Goal: Task Accomplishment & Management: Use online tool/utility

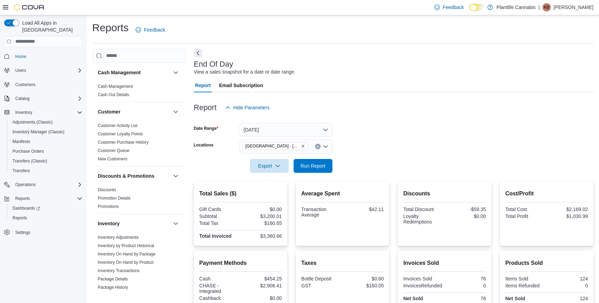
scroll to position [77, 0]
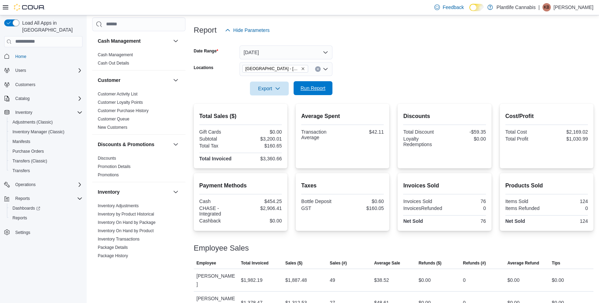
click at [305, 91] on span "Run Report" at bounding box center [313, 88] width 30 height 14
click at [269, 49] on button "[DATE]" at bounding box center [285, 52] width 93 height 14
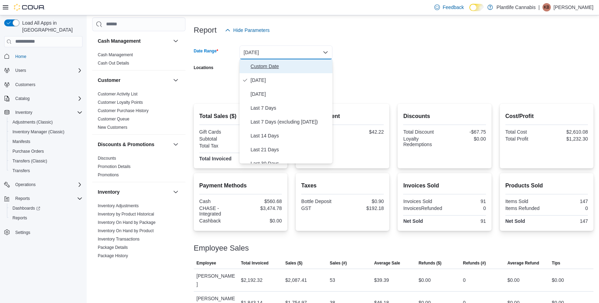
click at [264, 62] on span "Custom Date" at bounding box center [290, 66] width 79 height 8
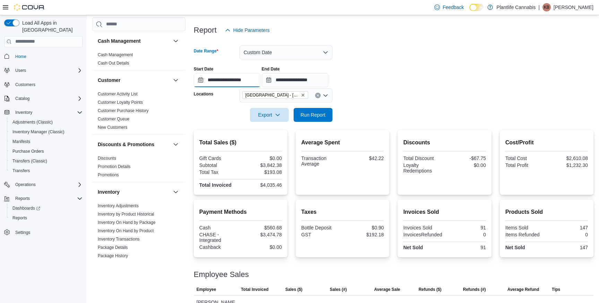
click at [246, 78] on input "**********" at bounding box center [227, 80] width 67 height 14
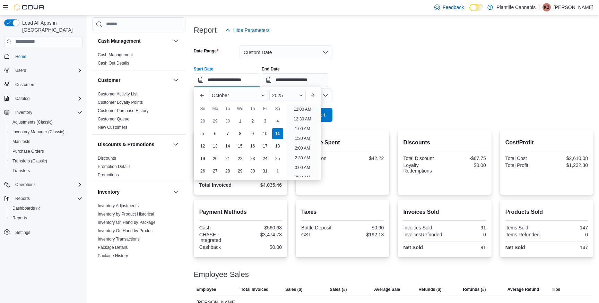
scroll to position [235, 0]
drag, startPoint x: 308, startPoint y: 128, endPoint x: 314, endPoint y: 103, distance: 25.1
click at [308, 127] on li "1:00 PM" at bounding box center [302, 126] width 21 height 8
type input "**********"
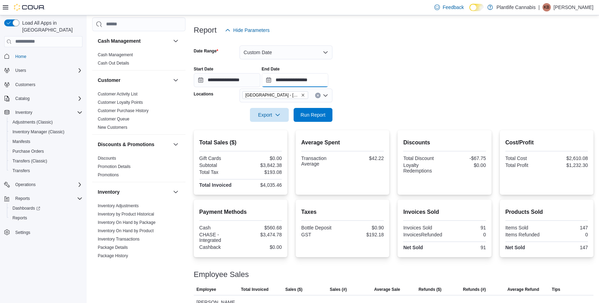
click at [325, 83] on input "**********" at bounding box center [295, 80] width 67 height 14
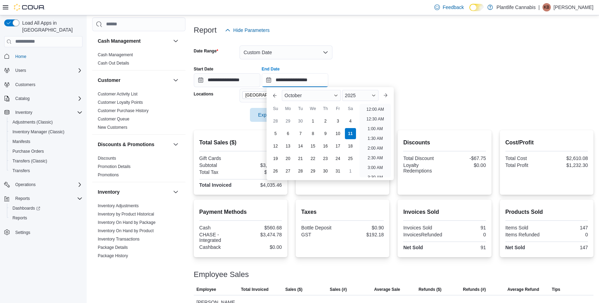
scroll to position [274, 0]
drag, startPoint x: 375, startPoint y: 125, endPoint x: 273, endPoint y: 104, distance: 104.2
click at [375, 125] on li "3:00 PM" at bounding box center [375, 126] width 21 height 8
type input "**********"
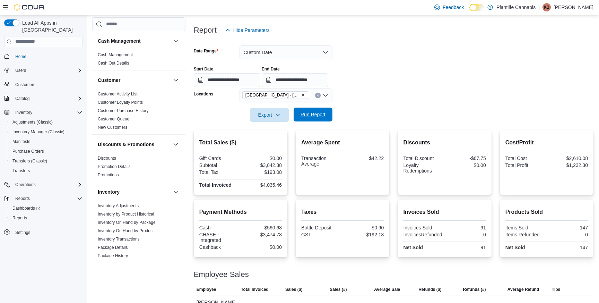
click at [321, 115] on span "Run Report" at bounding box center [312, 114] width 25 height 7
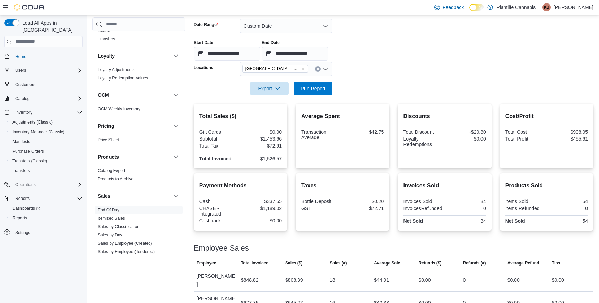
scroll to position [363, 0]
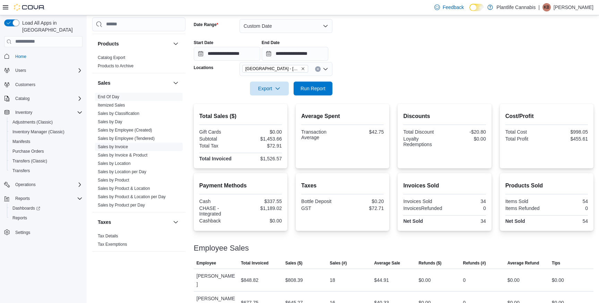
click at [121, 148] on link "Sales by Invoice" at bounding box center [113, 146] width 30 height 5
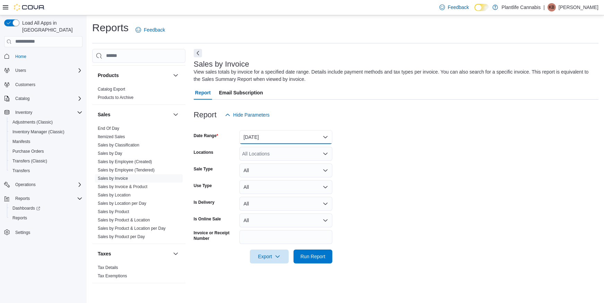
click at [257, 135] on button "[DATE]" at bounding box center [285, 137] width 93 height 14
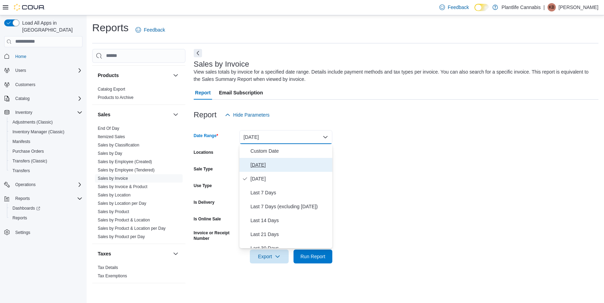
click at [263, 165] on span "[DATE]" at bounding box center [290, 164] width 79 height 8
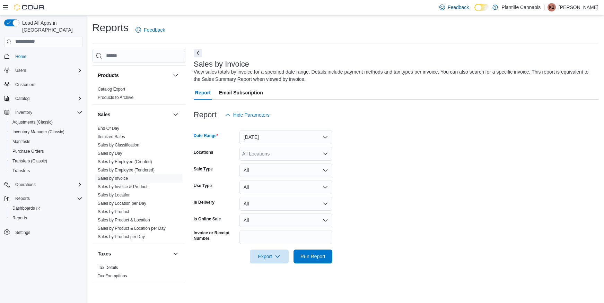
click at [268, 152] on div "All Locations" at bounding box center [285, 154] width 93 height 14
type input "****"
drag, startPoint x: 295, startPoint y: 167, endPoint x: 401, endPoint y: 177, distance: 106.1
click at [301, 166] on div "[GEOGRAPHIC_DATA] - [GEOGRAPHIC_DATA]" at bounding box center [286, 165] width 85 height 7
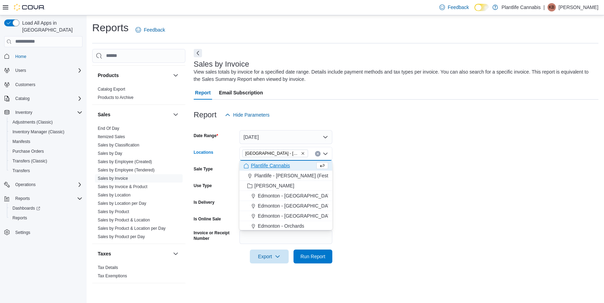
click at [402, 177] on form "Date Range Today Locations Edmonton - Albany Combo box. Selected. Edmonton - Al…" at bounding box center [396, 192] width 405 height 141
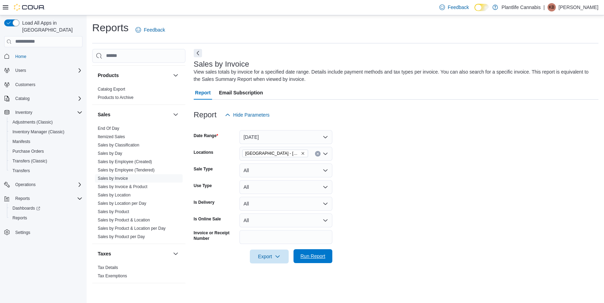
click at [314, 255] on span "Run Report" at bounding box center [312, 255] width 25 height 7
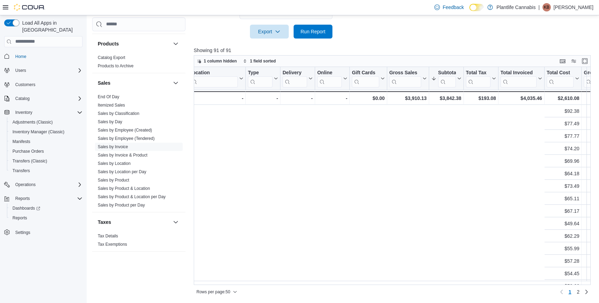
scroll to position [0, 627]
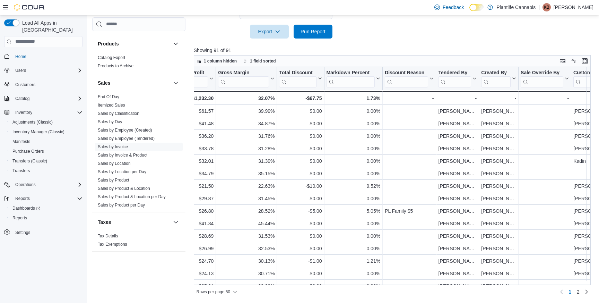
click at [466, 83] on input "search" at bounding box center [454, 81] width 33 height 11
type input "***"
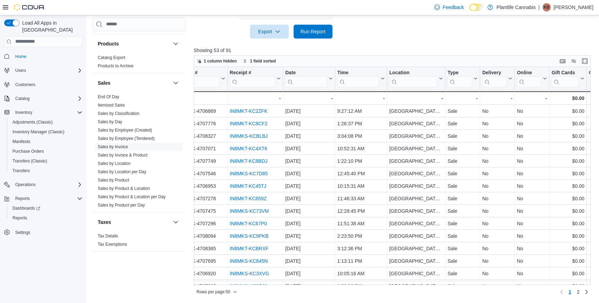
scroll to position [0, 0]
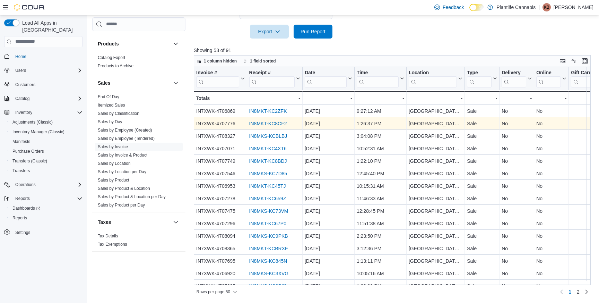
click at [265, 123] on link "IN8MKT-KC8CF2" at bounding box center [268, 124] width 38 height 6
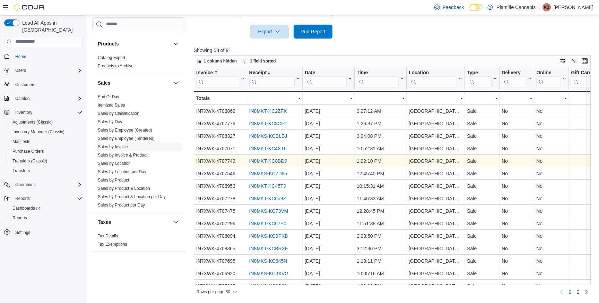
click at [282, 158] on link "IN8MKT-KC8BDJ" at bounding box center [268, 161] width 38 height 6
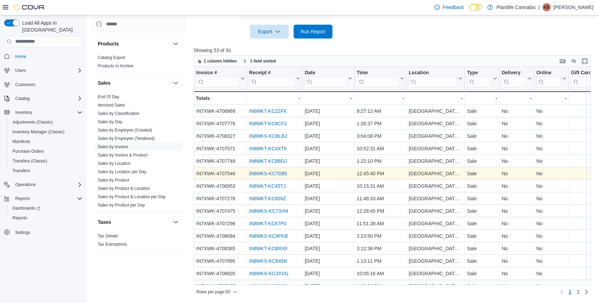
click at [267, 173] on link "IN8MKS-KC7D85" at bounding box center [268, 174] width 38 height 6
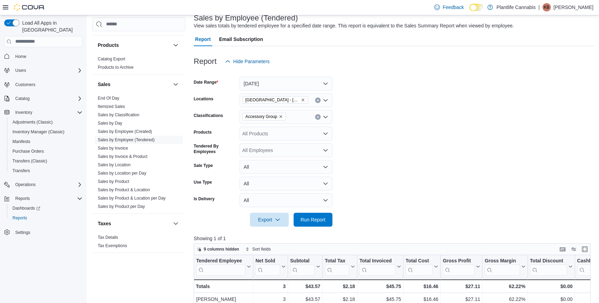
scroll to position [363, 0]
click at [137, 113] on link "Sales by Classification" at bounding box center [119, 113] width 42 height 5
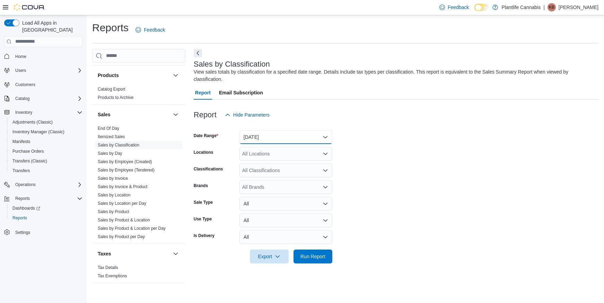
click at [269, 133] on button "[DATE]" at bounding box center [285, 137] width 93 height 14
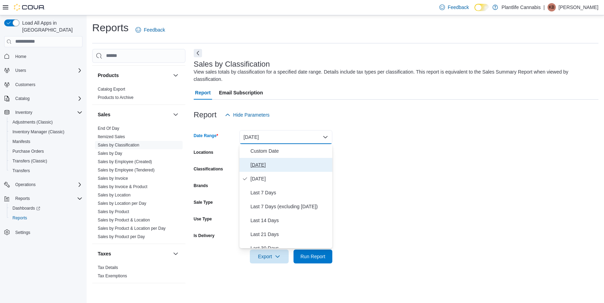
drag, startPoint x: 261, startPoint y: 162, endPoint x: 265, endPoint y: 155, distance: 8.6
click at [261, 162] on span "[DATE]" at bounding box center [290, 164] width 79 height 8
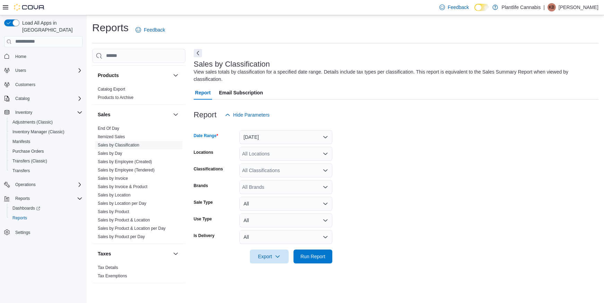
drag, startPoint x: 269, startPoint y: 152, endPoint x: 269, endPoint y: 156, distance: 4.6
click at [269, 151] on div "All Locations" at bounding box center [285, 154] width 93 height 14
type input "****"
click at [288, 164] on span "[GEOGRAPHIC_DATA] - [GEOGRAPHIC_DATA]" at bounding box center [310, 165] width 105 height 7
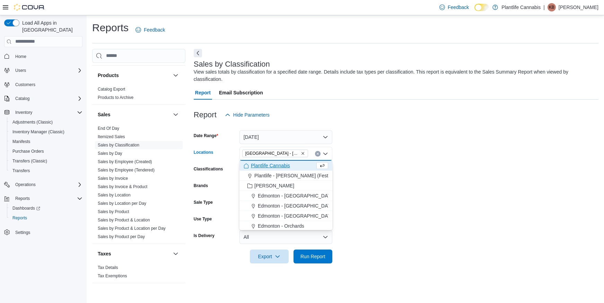
click at [402, 166] on form "Date Range Today Locations Edmonton - Albany Combo box. Selected. Edmonton - Al…" at bounding box center [396, 192] width 405 height 141
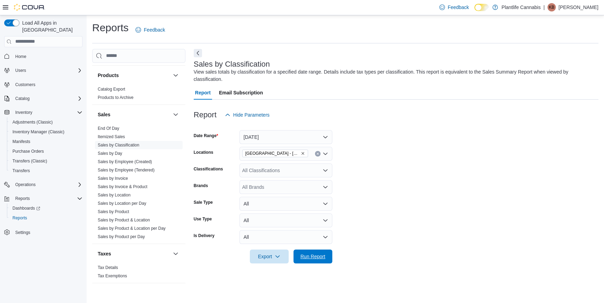
drag, startPoint x: 308, startPoint y: 254, endPoint x: 373, endPoint y: 218, distance: 74.2
click at [308, 254] on span "Run Report" at bounding box center [312, 256] width 25 height 7
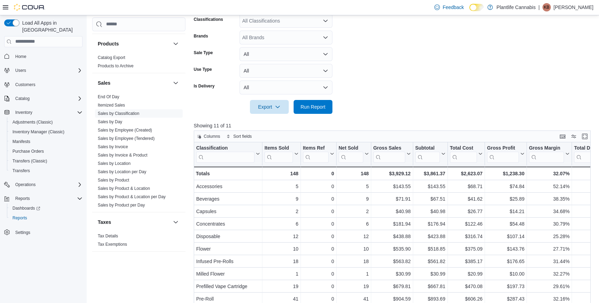
scroll to position [224, 0]
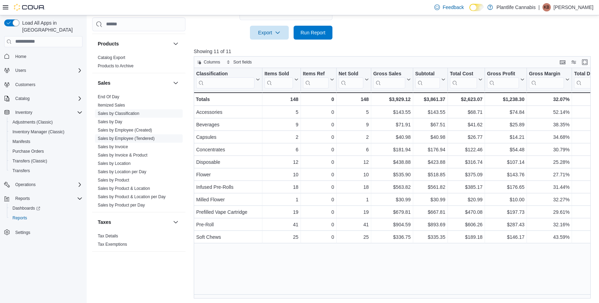
click at [138, 138] on link "Sales by Employee (Tendered)" at bounding box center [126, 138] width 57 height 5
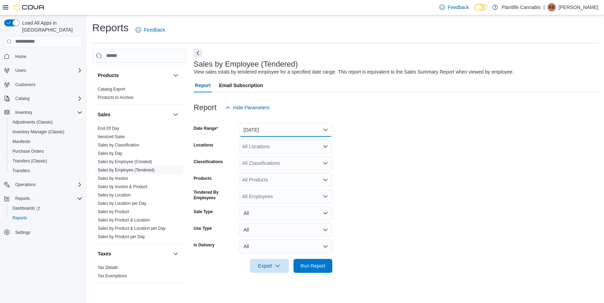
click at [260, 130] on button "[DATE]" at bounding box center [285, 130] width 93 height 14
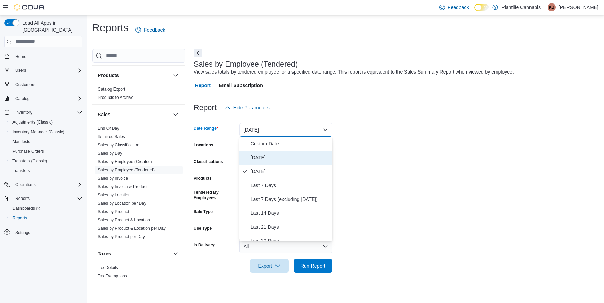
drag, startPoint x: 259, startPoint y: 156, endPoint x: 271, endPoint y: 141, distance: 19.7
click at [259, 155] on span "[DATE]" at bounding box center [290, 157] width 79 height 8
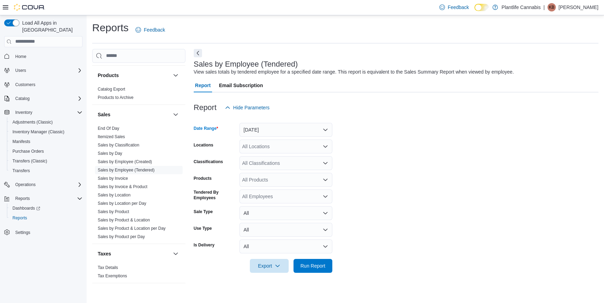
click at [262, 147] on div "All Locations" at bounding box center [285, 146] width 93 height 14
type input "****"
click at [289, 157] on span "[GEOGRAPHIC_DATA] - [GEOGRAPHIC_DATA]" at bounding box center [310, 158] width 105 height 7
click at [416, 154] on form "Date Range Today Locations Edmonton - Albany Classifications All Classification…" at bounding box center [396, 193] width 405 height 158
click at [293, 163] on div "All Classifications" at bounding box center [285, 163] width 93 height 14
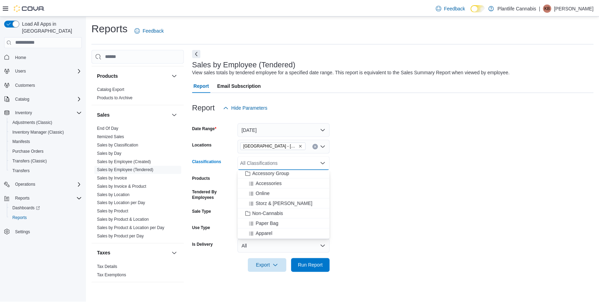
scroll to position [98, 0]
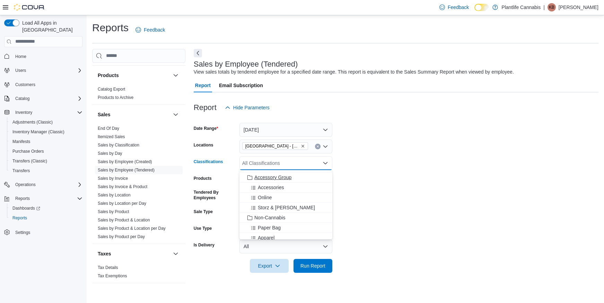
click at [277, 174] on span "Accessory Group" at bounding box center [272, 177] width 37 height 7
click at [404, 181] on form "Date Range Today Locations Edmonton - Albany Classifications Accessory Group Co…" at bounding box center [396, 193] width 405 height 158
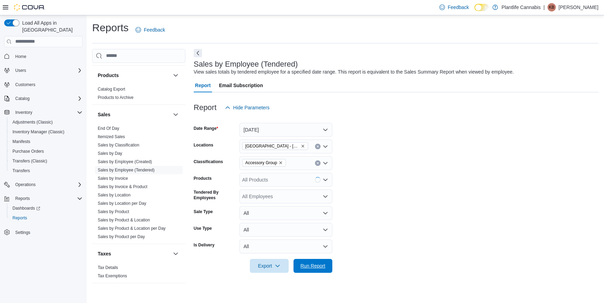
drag, startPoint x: 311, startPoint y: 269, endPoint x: 411, endPoint y: 244, distance: 103.2
click at [312, 268] on span "Run Report" at bounding box center [313, 266] width 30 height 14
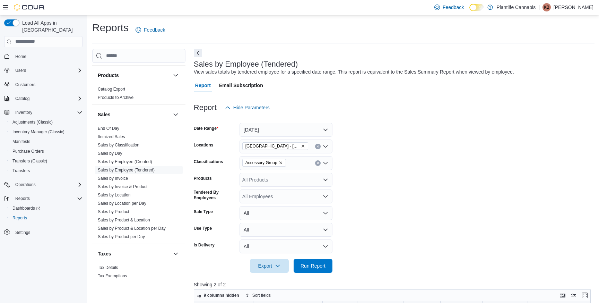
scroll to position [234, 0]
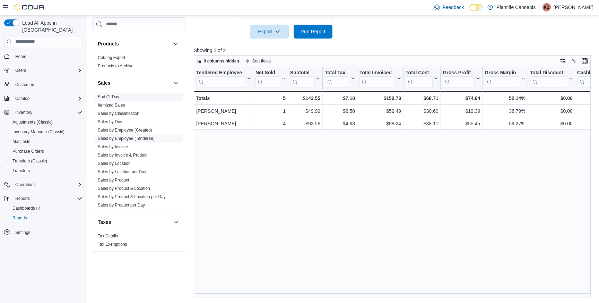
click at [108, 96] on link "End Of Day" at bounding box center [108, 96] width 21 height 5
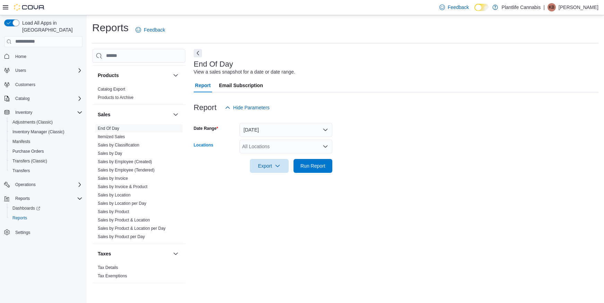
click at [287, 141] on div "All Locations" at bounding box center [285, 146] width 93 height 14
type input "****"
drag, startPoint x: 286, startPoint y: 157, endPoint x: 300, endPoint y: 148, distance: 17.1
click at [287, 156] on span "[GEOGRAPHIC_DATA] - [GEOGRAPHIC_DATA]" at bounding box center [310, 158] width 105 height 7
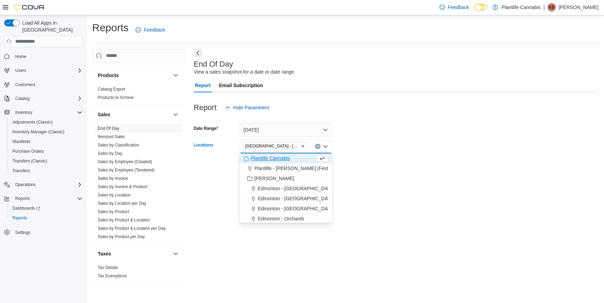
click at [376, 138] on form "Date Range Today Locations Edmonton - Albany Combo box. Selected. Edmonton - Al…" at bounding box center [396, 143] width 405 height 58
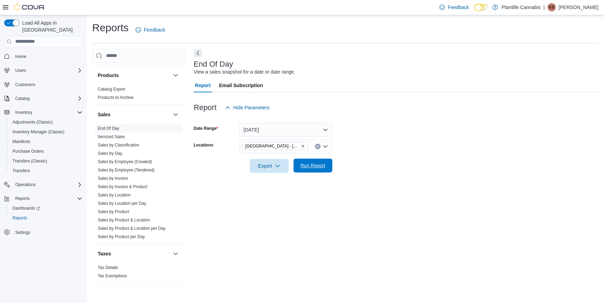
click at [313, 158] on span "Run Report" at bounding box center [313, 165] width 30 height 14
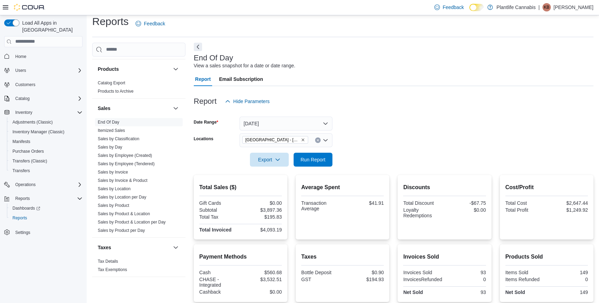
scroll to position [77, 0]
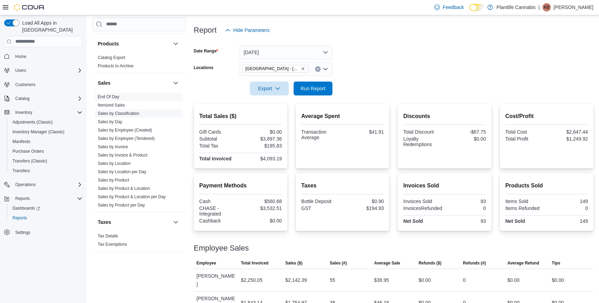
click at [132, 111] on link "Sales by Classification" at bounding box center [119, 113] width 42 height 5
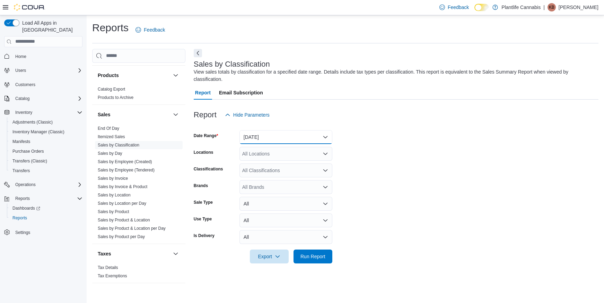
click at [277, 141] on button "[DATE]" at bounding box center [285, 137] width 93 height 14
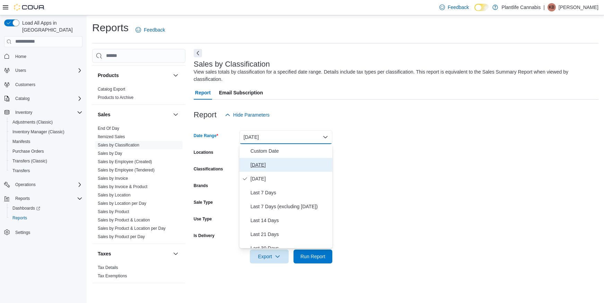
drag, startPoint x: 270, startPoint y: 166, endPoint x: 266, endPoint y: 156, distance: 11.4
click at [269, 166] on span "[DATE]" at bounding box center [290, 164] width 79 height 8
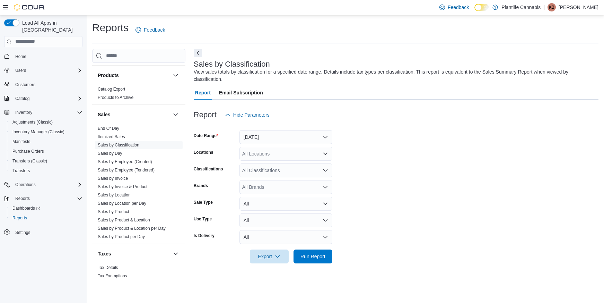
click at [265, 154] on div "All Locations" at bounding box center [285, 154] width 93 height 14
type input "****"
click at [279, 163] on span "[GEOGRAPHIC_DATA] - [GEOGRAPHIC_DATA]" at bounding box center [310, 165] width 105 height 7
drag, startPoint x: 362, startPoint y: 164, endPoint x: 366, endPoint y: 197, distance: 33.1
click at [362, 164] on form "Date Range Today Locations Edmonton - Albany Classifications All Classification…" at bounding box center [396, 192] width 405 height 141
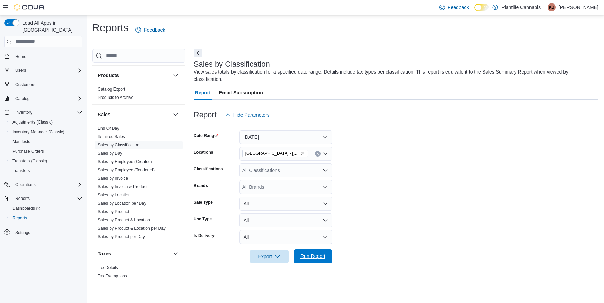
click at [320, 257] on span "Run Report" at bounding box center [312, 255] width 25 height 7
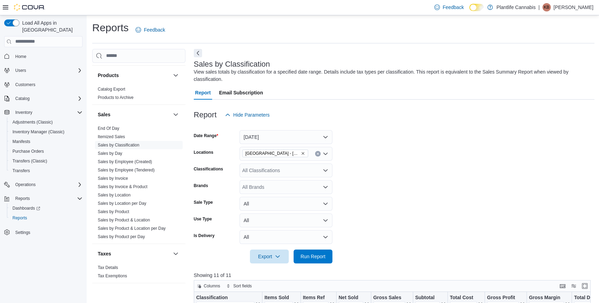
scroll to position [225, 0]
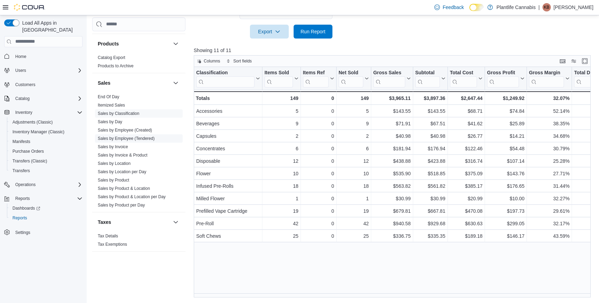
click at [129, 138] on link "Sales by Employee (Tendered)" at bounding box center [126, 138] width 57 height 5
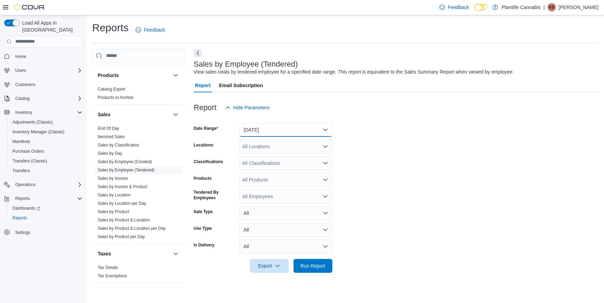
click at [278, 127] on button "[DATE]" at bounding box center [285, 130] width 93 height 14
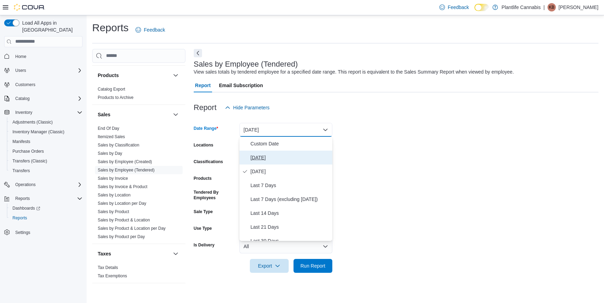
click at [262, 155] on span "[DATE]" at bounding box center [290, 157] width 79 height 8
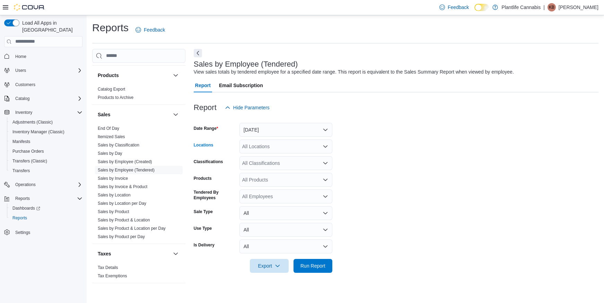
click at [263, 147] on div "All Locations" at bounding box center [285, 146] width 93 height 14
type input "****"
drag, startPoint x: 286, startPoint y: 156, endPoint x: 384, endPoint y: 163, distance: 98.4
click at [286, 156] on span "[GEOGRAPHIC_DATA] - [GEOGRAPHIC_DATA]" at bounding box center [310, 158] width 105 height 7
click at [384, 163] on form "Date Range Today Locations Edmonton - Albany Classifications All Classification…" at bounding box center [396, 193] width 405 height 158
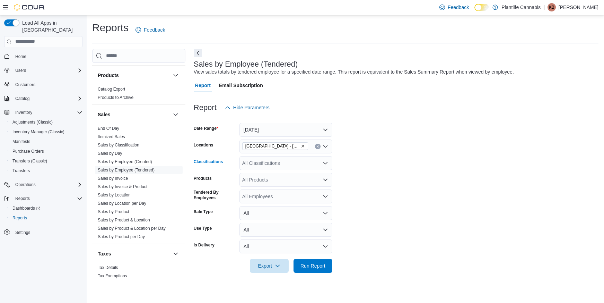
click at [297, 164] on div "All Classifications" at bounding box center [285, 163] width 93 height 14
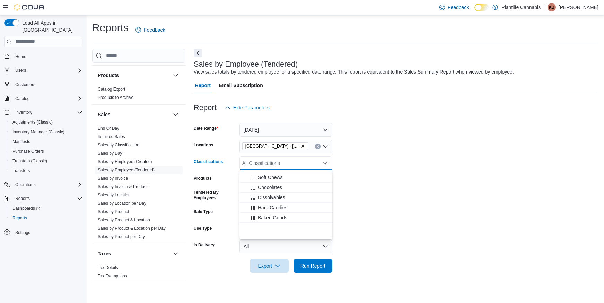
scroll to position [48, 0]
drag, startPoint x: 286, startPoint y: 225, endPoint x: 388, endPoint y: 222, distance: 102.3
click at [286, 225] on span "Accessory Group" at bounding box center [272, 227] width 37 height 7
drag, startPoint x: 388, startPoint y: 222, endPoint x: 323, endPoint y: 283, distance: 89.2
click at [387, 222] on form "Date Range Today Locations Edmonton - Albany Classifications Accessory Group Co…" at bounding box center [396, 193] width 405 height 158
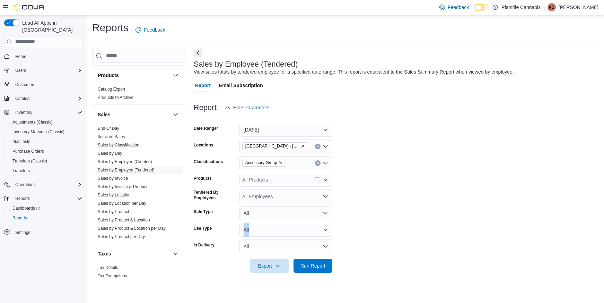
click at [322, 265] on span "Run Report" at bounding box center [312, 265] width 25 height 7
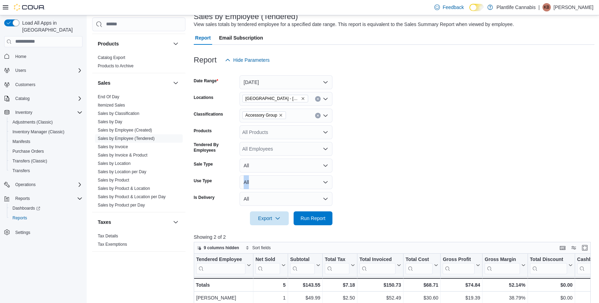
scroll to position [46, 0]
drag, startPoint x: 124, startPoint y: 101, endPoint x: 113, endPoint y: 96, distance: 12.1
click at [124, 101] on span "Itemized Sales" at bounding box center [139, 105] width 88 height 8
click at [113, 96] on link "End Of Day" at bounding box center [108, 96] width 21 height 5
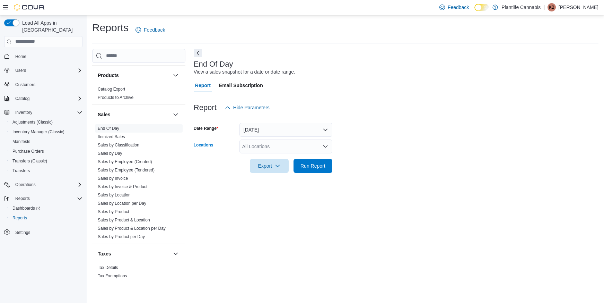
click at [270, 145] on div "All Locations" at bounding box center [285, 146] width 93 height 14
type input "****"
click at [283, 158] on span "[GEOGRAPHIC_DATA] - [GEOGRAPHIC_DATA]" at bounding box center [310, 158] width 105 height 7
click at [368, 176] on div at bounding box center [396, 177] width 405 height 8
click at [333, 173] on div at bounding box center [396, 177] width 405 height 8
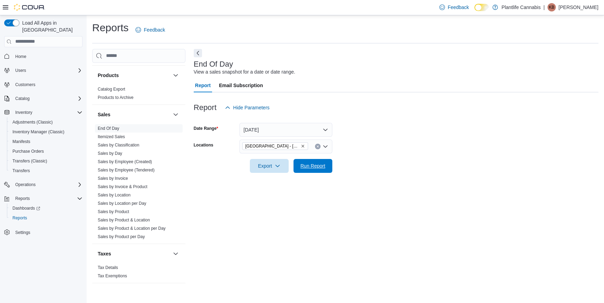
drag, startPoint x: 329, startPoint y: 166, endPoint x: 350, endPoint y: 167, distance: 21.5
click at [329, 166] on button "Run Report" at bounding box center [313, 166] width 39 height 14
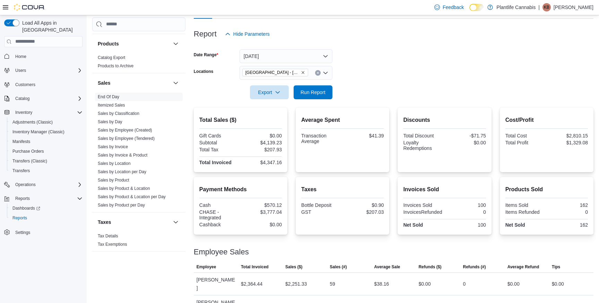
scroll to position [77, 0]
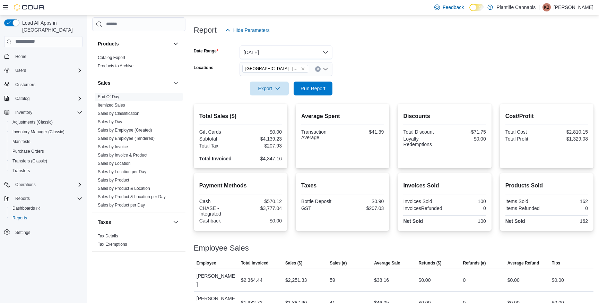
click at [284, 51] on button "[DATE]" at bounding box center [285, 52] width 93 height 14
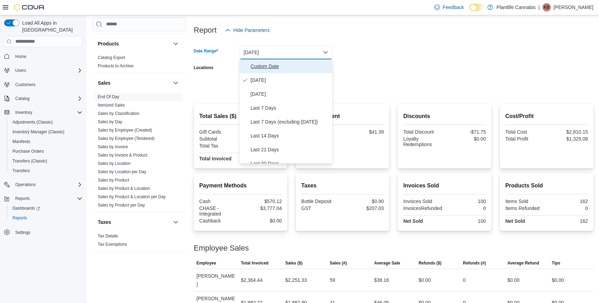
click at [283, 63] on span "Custom Date" at bounding box center [290, 66] width 79 height 8
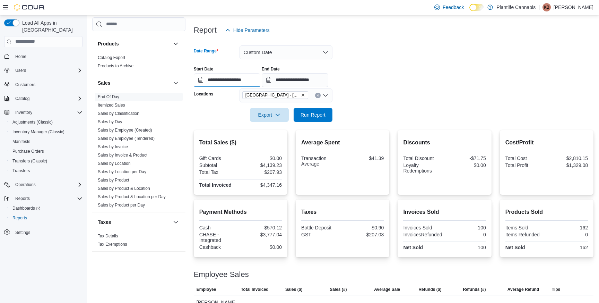
click at [250, 77] on input "**********" at bounding box center [227, 80] width 67 height 14
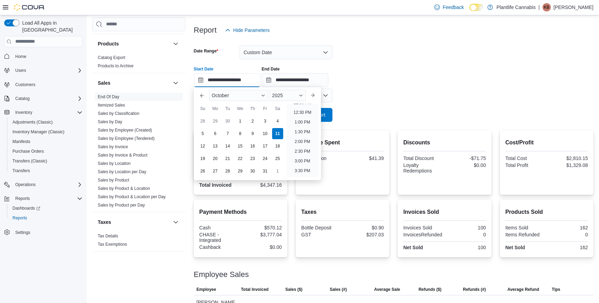
scroll to position [241, 0]
drag, startPoint x: 310, startPoint y: 157, endPoint x: 310, endPoint y: 101, distance: 56.5
click at [310, 157] on li "3:00 PM" at bounding box center [302, 159] width 21 height 8
type input "**********"
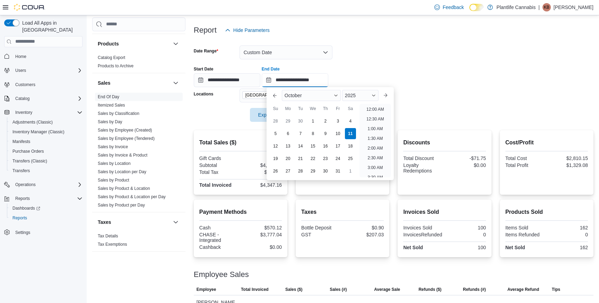
click at [317, 82] on input "**********" at bounding box center [295, 80] width 67 height 14
click at [379, 166] on li "4:00 PM" at bounding box center [375, 167] width 21 height 8
type input "**********"
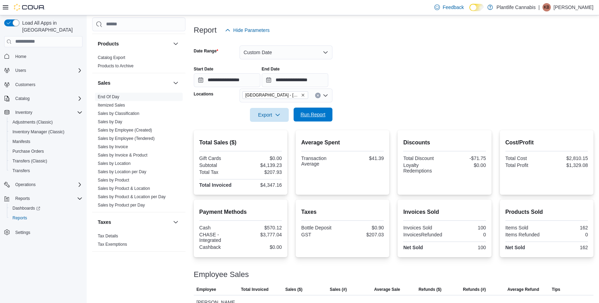
click at [325, 119] on span "Run Report" at bounding box center [313, 114] width 30 height 14
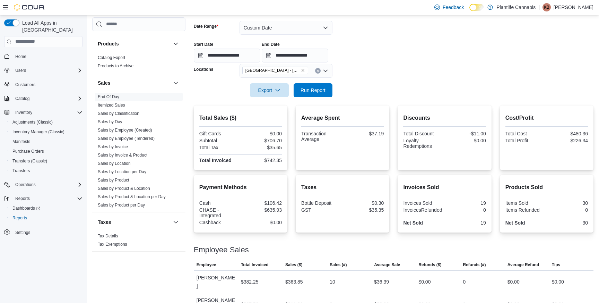
scroll to position [118, 0]
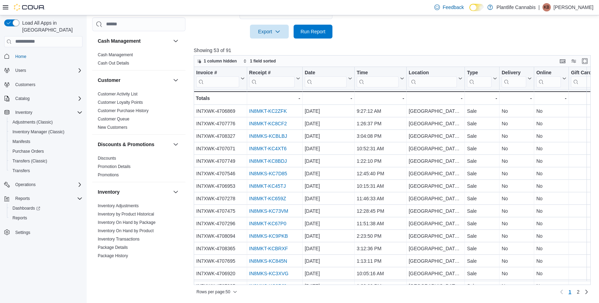
scroll to position [363, 0]
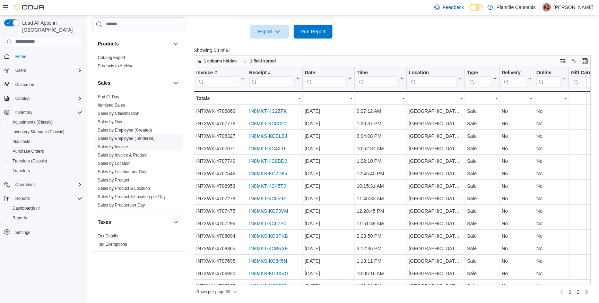
click at [122, 137] on link "Sales by Employee (Tendered)" at bounding box center [126, 138] width 57 height 5
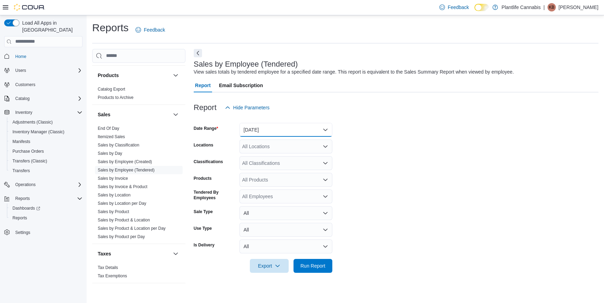
click at [291, 133] on button "[DATE]" at bounding box center [285, 130] width 93 height 14
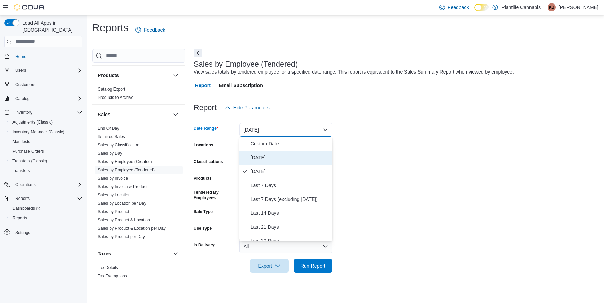
click at [278, 159] on span "[DATE]" at bounding box center [290, 157] width 79 height 8
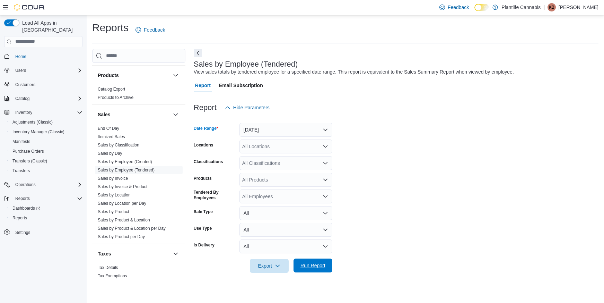
click at [325, 267] on span "Run Report" at bounding box center [312, 265] width 25 height 7
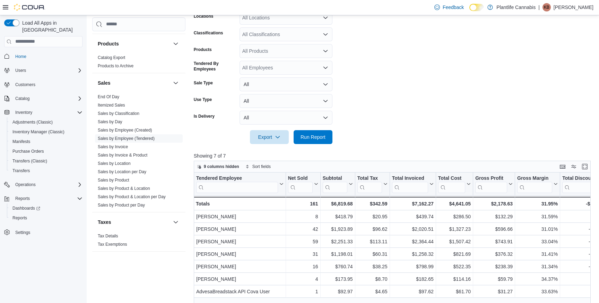
scroll to position [94, 0]
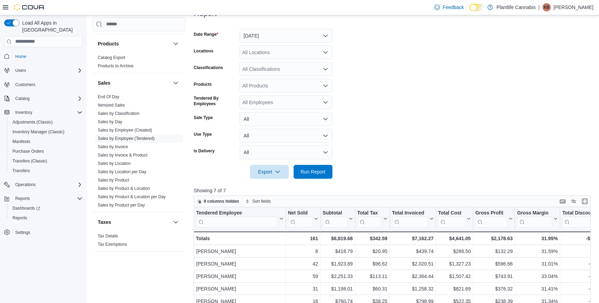
click at [275, 53] on div "All Locations" at bounding box center [285, 52] width 93 height 14
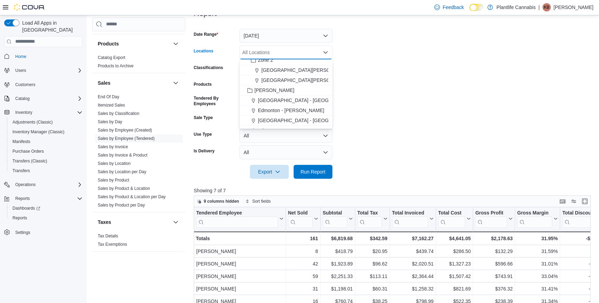
scroll to position [112, 0]
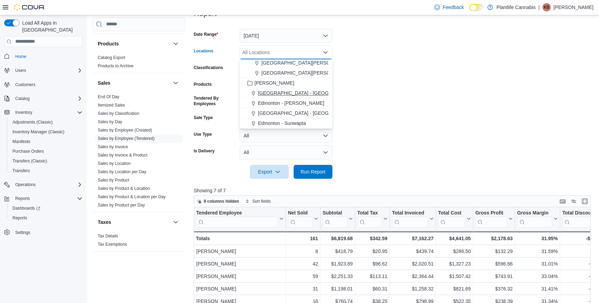
click at [275, 93] on span "[GEOGRAPHIC_DATA] - [GEOGRAPHIC_DATA]" at bounding box center [310, 92] width 105 height 7
click at [369, 127] on form "Date Range [DATE] Locations [GEOGRAPHIC_DATA] - [GEOGRAPHIC_DATA] Combo box. Se…" at bounding box center [394, 99] width 401 height 158
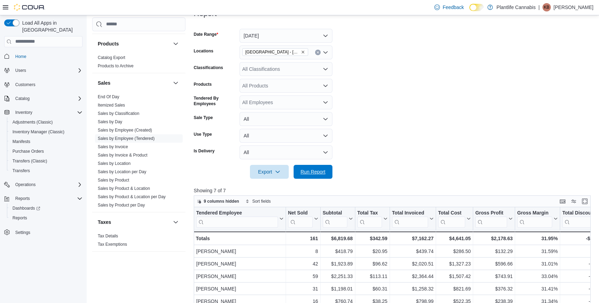
drag, startPoint x: 315, startPoint y: 169, endPoint x: 379, endPoint y: 148, distance: 67.4
click at [315, 169] on span "Run Report" at bounding box center [312, 171] width 25 height 7
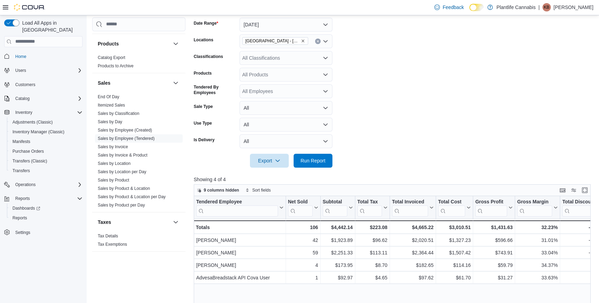
scroll to position [123, 0]
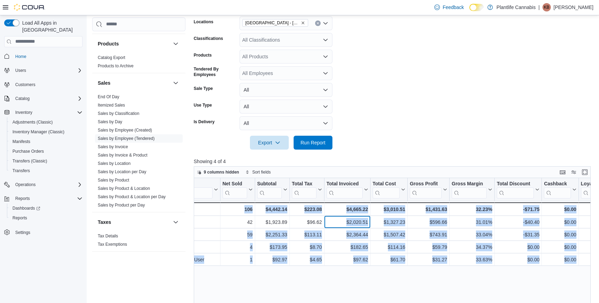
drag, startPoint x: 421, startPoint y: 221, endPoint x: 592, endPoint y: 223, distance: 170.5
click at [592, 223] on div "Tendered Employee Click to view column header actions Net Sold Click to view co…" at bounding box center [394, 293] width 401 height 230
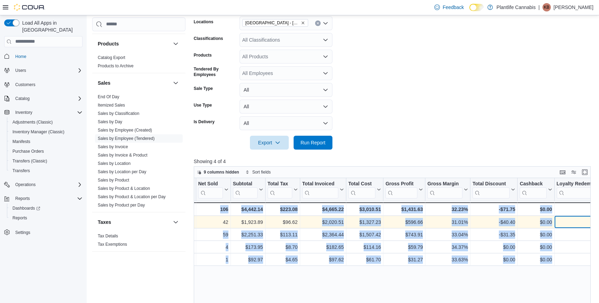
click at [559, 223] on div "$0.00" at bounding box center [585, 222] width 59 height 8
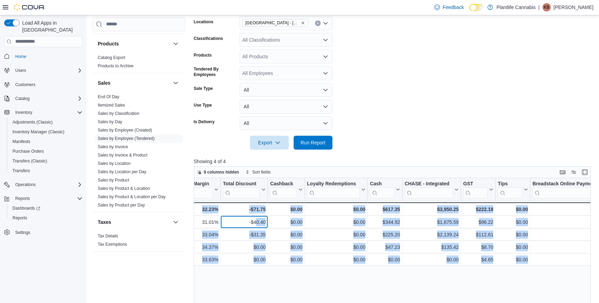
drag, startPoint x: 481, startPoint y: 220, endPoint x: 543, endPoint y: 221, distance: 62.1
click at [595, 218] on div "9 columns hidden Sort fields Tendered Employee Click to view column header acti…" at bounding box center [394, 287] width 401 height 242
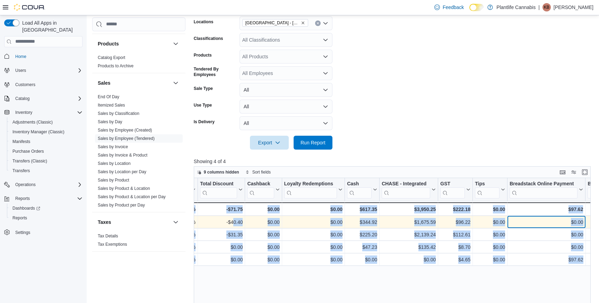
click at [517, 222] on div "$0.00" at bounding box center [545, 222] width 73 height 8
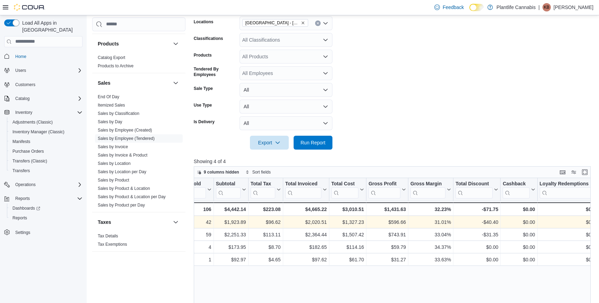
scroll to position [0, 0]
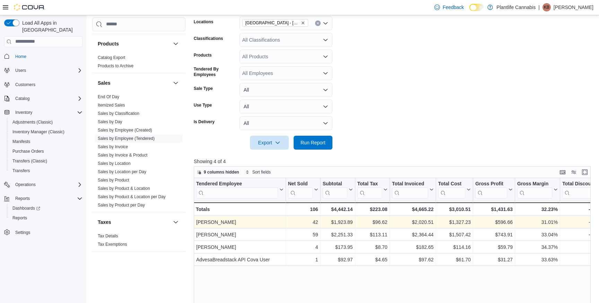
drag, startPoint x: 482, startPoint y: 221, endPoint x: 180, endPoint y: 227, distance: 302.3
click at [343, 220] on div "$1,923.89" at bounding box center [337, 222] width 30 height 8
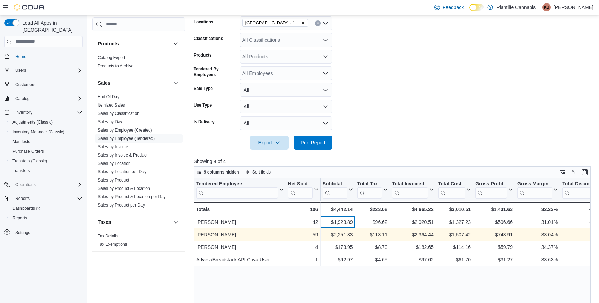
scroll to position [116, 0]
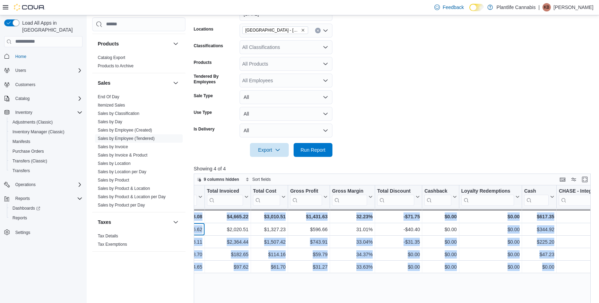
drag, startPoint x: 371, startPoint y: 231, endPoint x: 595, endPoint y: 229, distance: 224.2
click at [595, 229] on div "9 columns hidden Sort fields Tendered Employee Click to view column header acti…" at bounding box center [394, 294] width 401 height 242
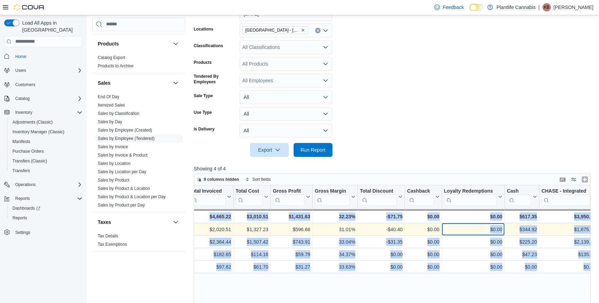
click at [491, 228] on div "$0.00" at bounding box center [473, 229] width 59 height 8
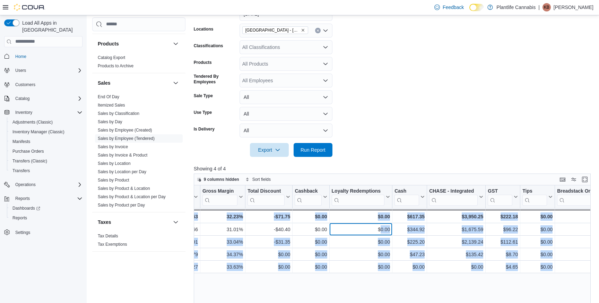
scroll to position [0, 398]
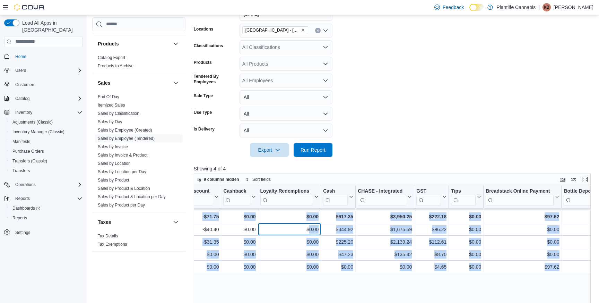
drag, startPoint x: 491, startPoint y: 229, endPoint x: 595, endPoint y: 227, distance: 104.3
click at [595, 227] on div "9 columns hidden Sort fields Tendered Employee Click to view column header acti…" at bounding box center [394, 294] width 401 height 242
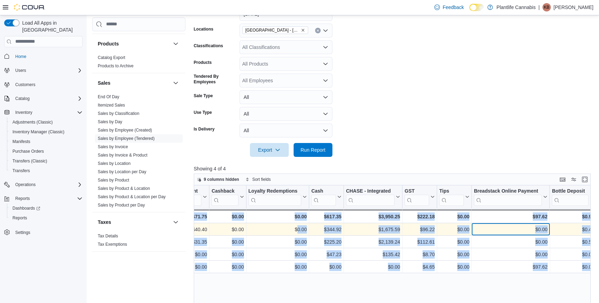
click at [540, 230] on div "$0.00" at bounding box center [510, 229] width 73 height 8
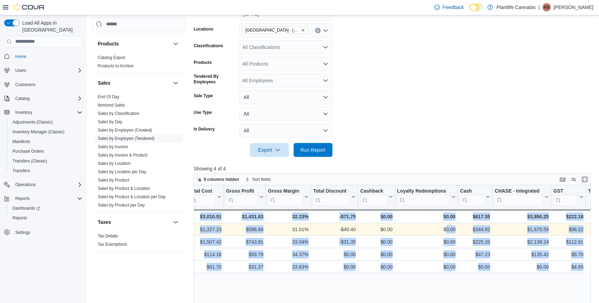
scroll to position [0, 110]
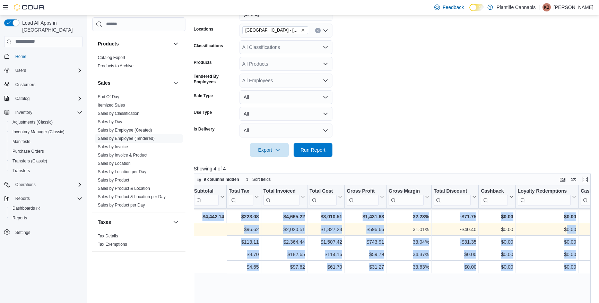
drag, startPoint x: 538, startPoint y: 231, endPoint x: 177, endPoint y: 236, distance: 360.8
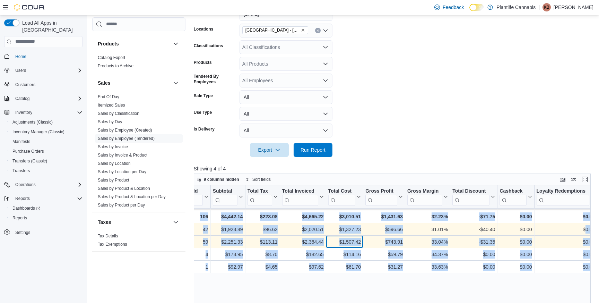
click at [338, 246] on div "$1,507.42 - Total Cost, column 6, row 2" at bounding box center [344, 241] width 37 height 12
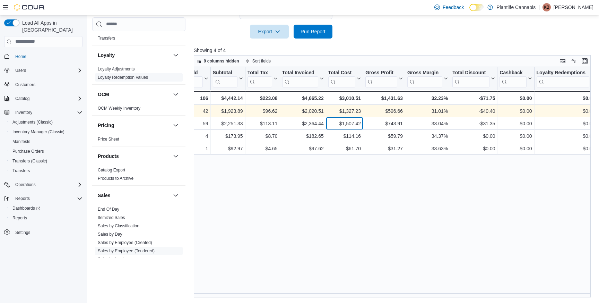
scroll to position [214, 0]
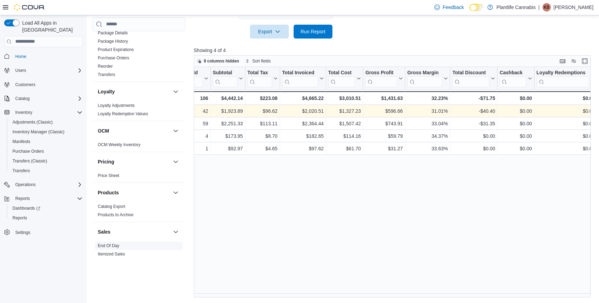
click at [122, 248] on span "End Of Day" at bounding box center [139, 245] width 88 height 8
click at [112, 244] on link "End Of Day" at bounding box center [108, 245] width 21 height 5
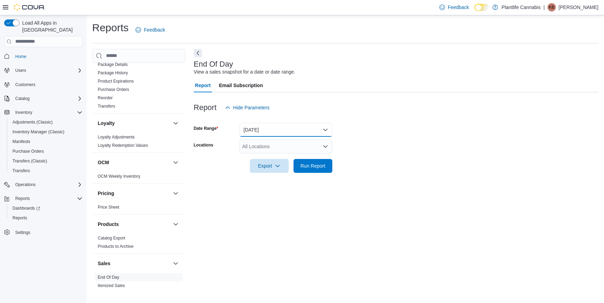
click at [286, 125] on button "[DATE]" at bounding box center [285, 130] width 93 height 14
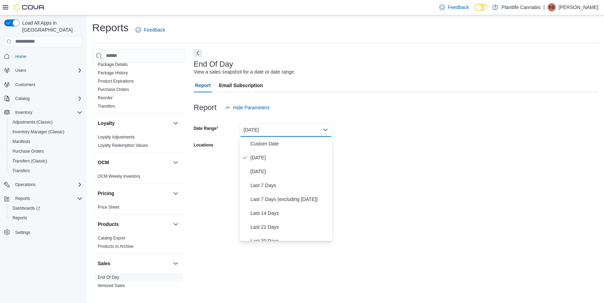
drag, startPoint x: 351, startPoint y: 159, endPoint x: 347, endPoint y: 167, distance: 9.1
click at [351, 163] on form "Date Range [DATE] Locations All Locations Export Run Report" at bounding box center [396, 143] width 405 height 58
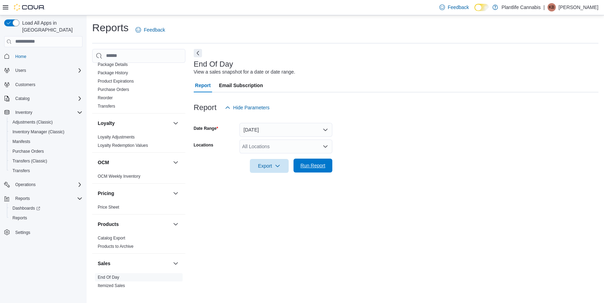
click at [316, 169] on span "Run Report" at bounding box center [313, 165] width 30 height 14
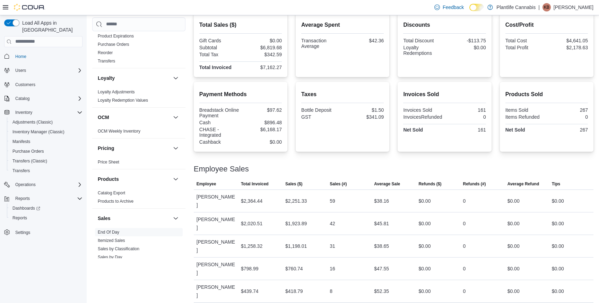
scroll to position [169, 0]
